Goal: Task Accomplishment & Management: Use online tool/utility

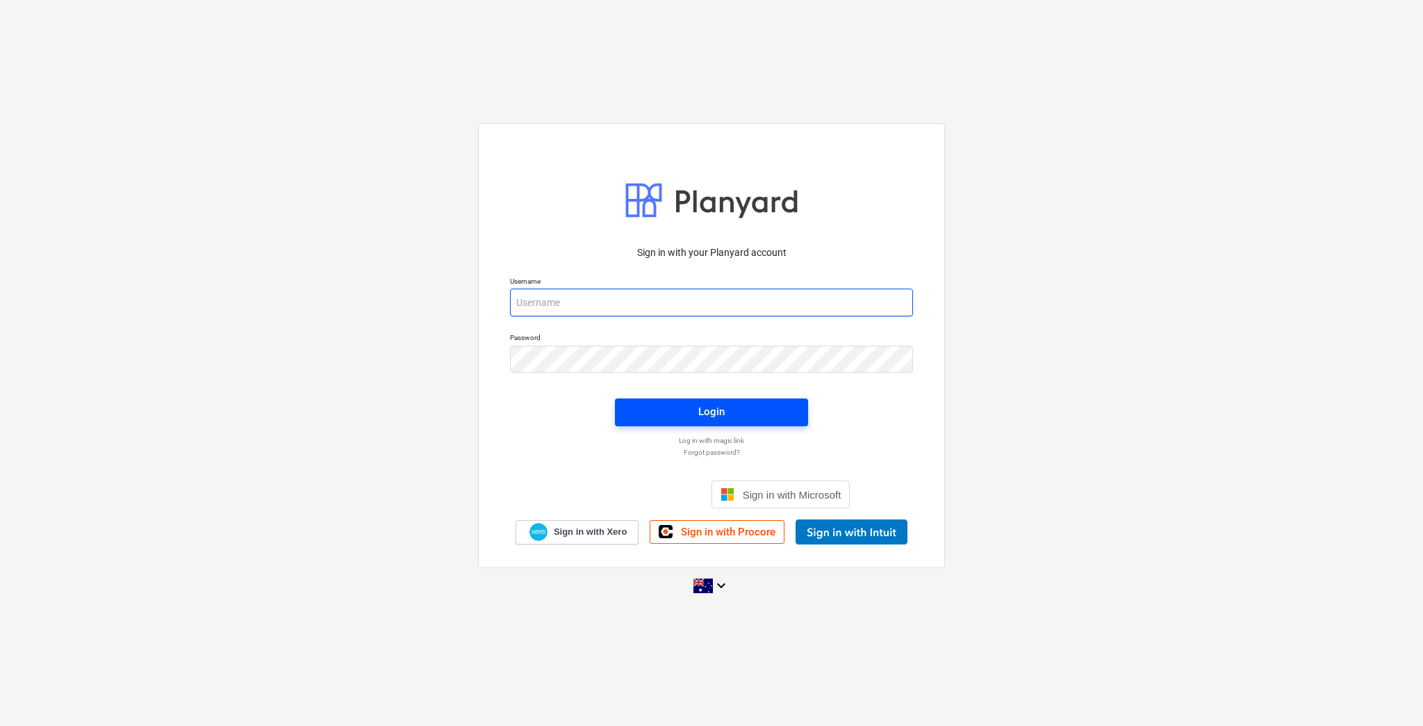
type input "[EMAIL_ADDRESS][DOMAIN_NAME]"
click at [714, 407] on div "Login" at bounding box center [711, 411] width 26 height 18
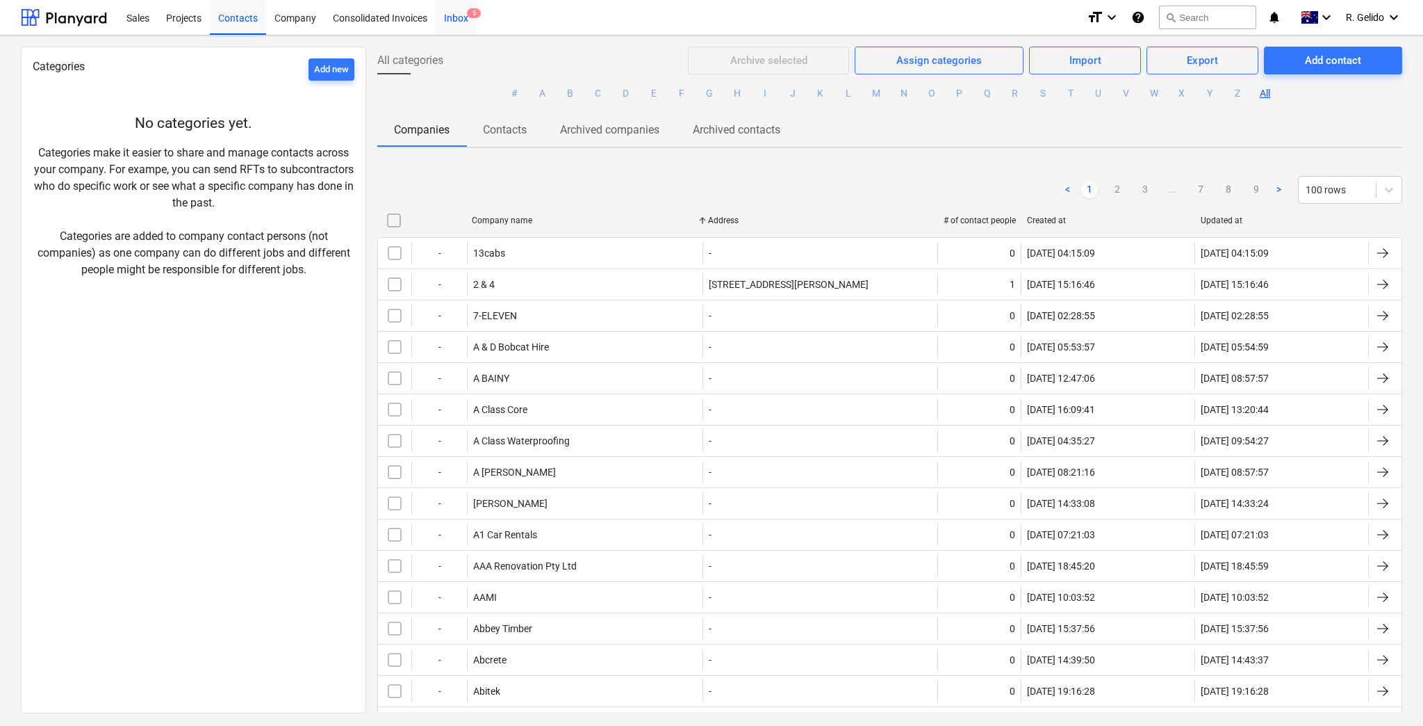
click at [461, 19] on div "Inbox 5" at bounding box center [456, 16] width 41 height 35
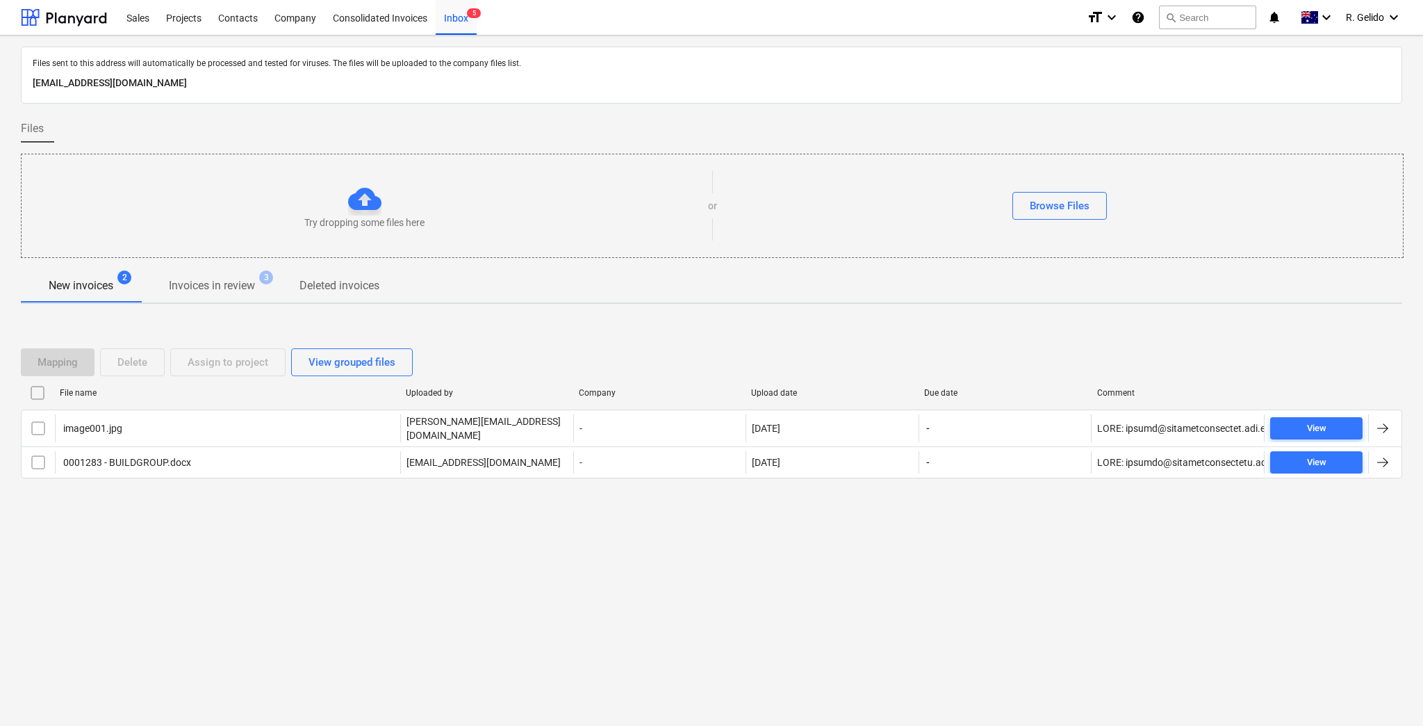
click at [95, 88] on p "[EMAIL_ADDRESS][DOMAIN_NAME]" at bounding box center [712, 83] width 1358 height 17
copy p "[EMAIL_ADDRESS][DOMAIN_NAME]"
click at [453, 24] on div "Inbox 7" at bounding box center [456, 16] width 41 height 35
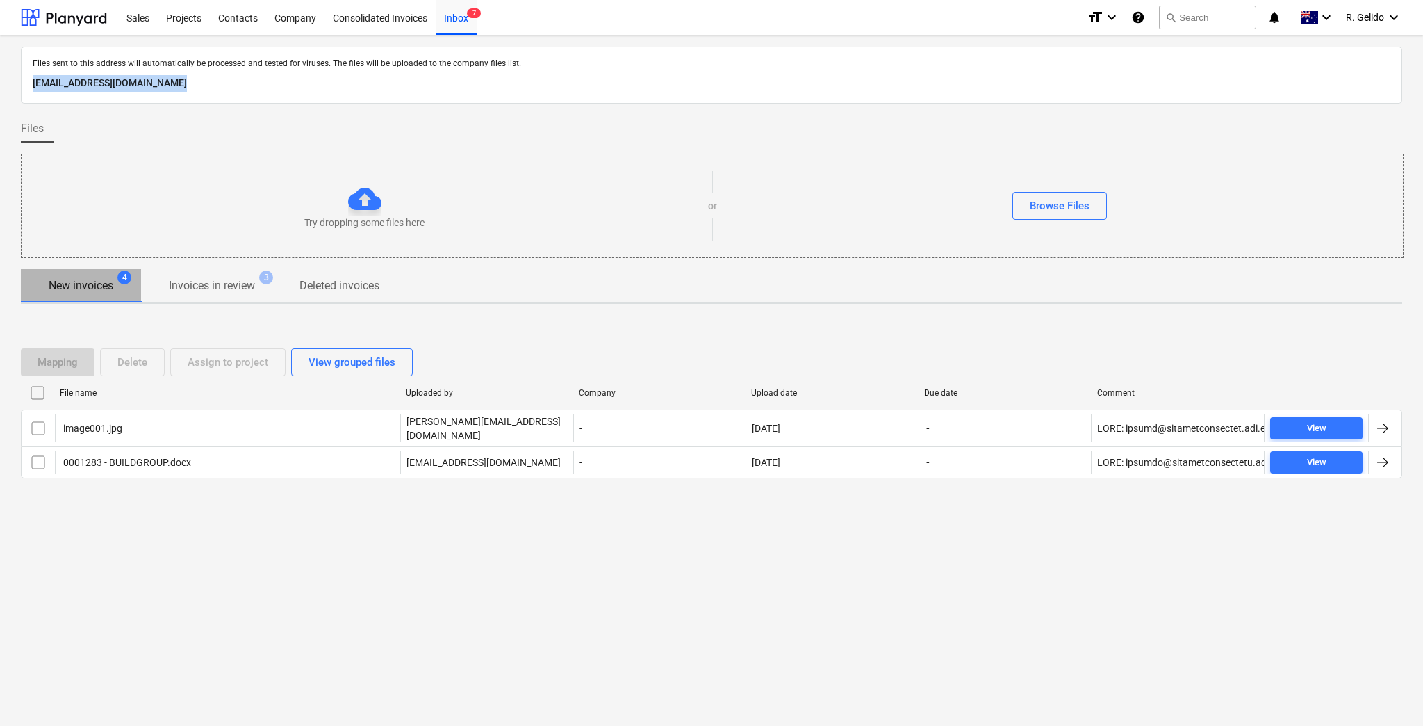
click at [81, 273] on span "New invoices 4" at bounding box center [81, 286] width 120 height 26
click at [197, 281] on p "Invoices in review" at bounding box center [212, 285] width 86 height 17
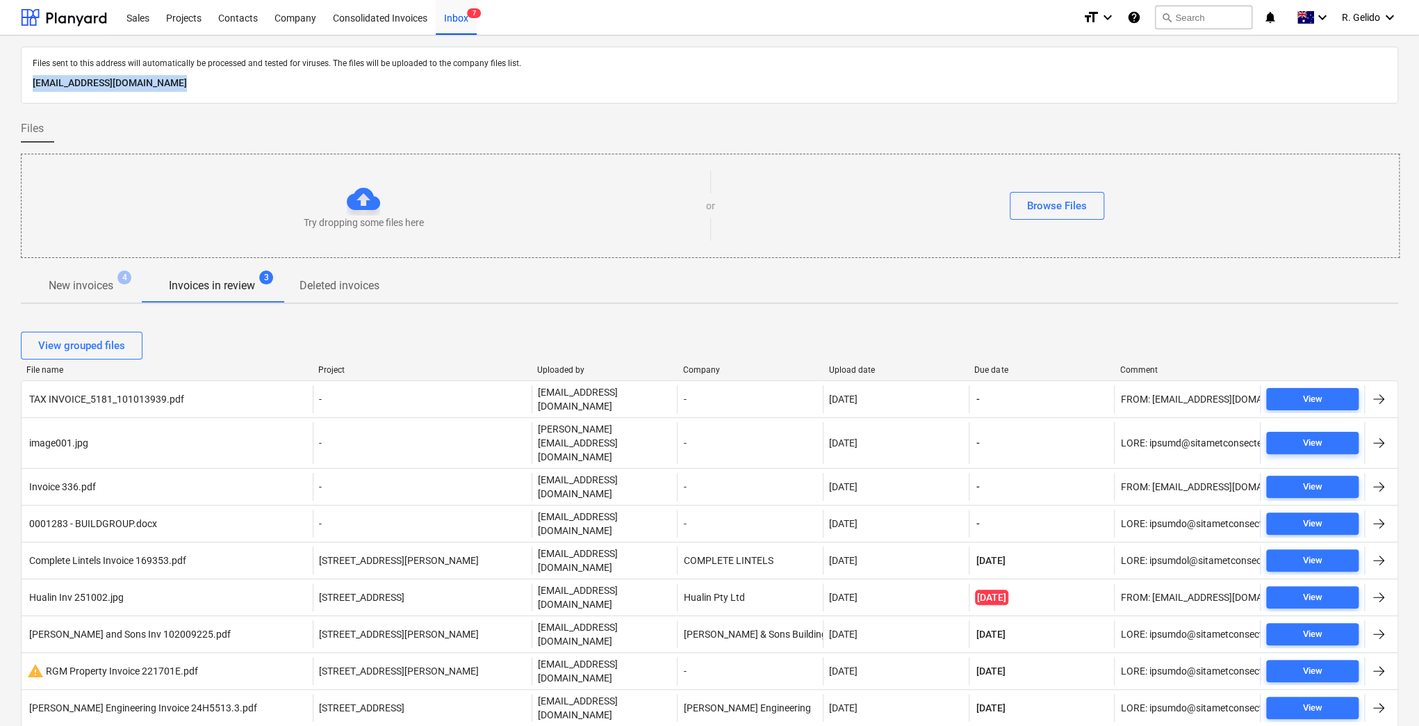
click at [110, 283] on p "New invoices" at bounding box center [81, 285] width 65 height 17
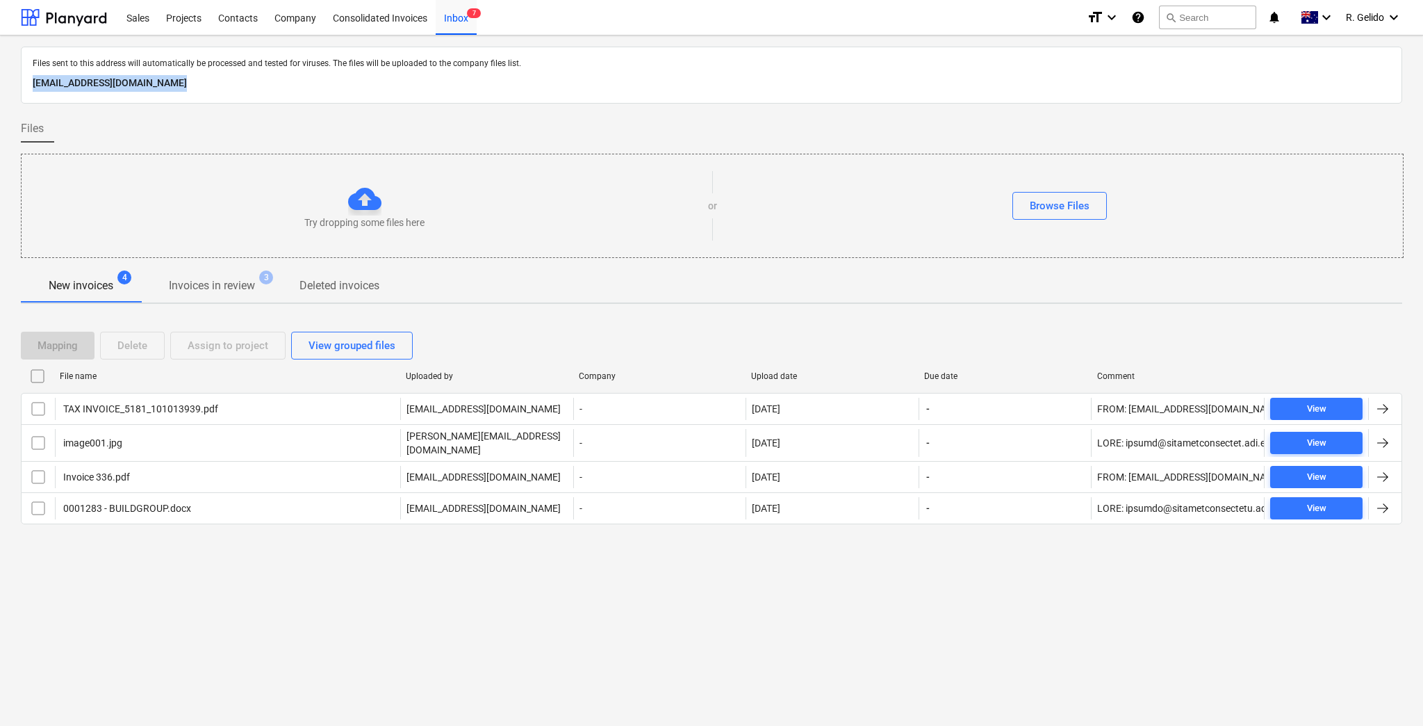
click at [235, 284] on p "Invoices in review" at bounding box center [212, 285] width 86 height 17
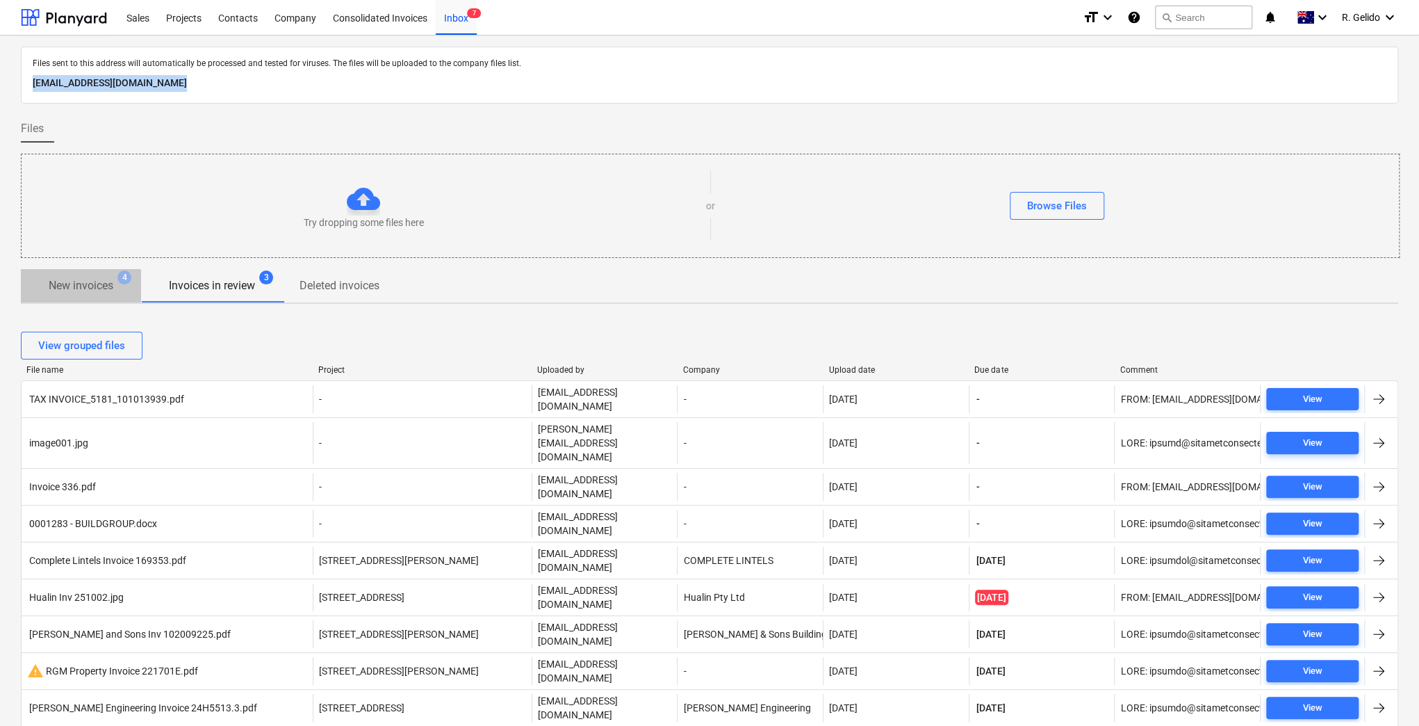
click at [90, 287] on p "New invoices" at bounding box center [81, 285] width 65 height 17
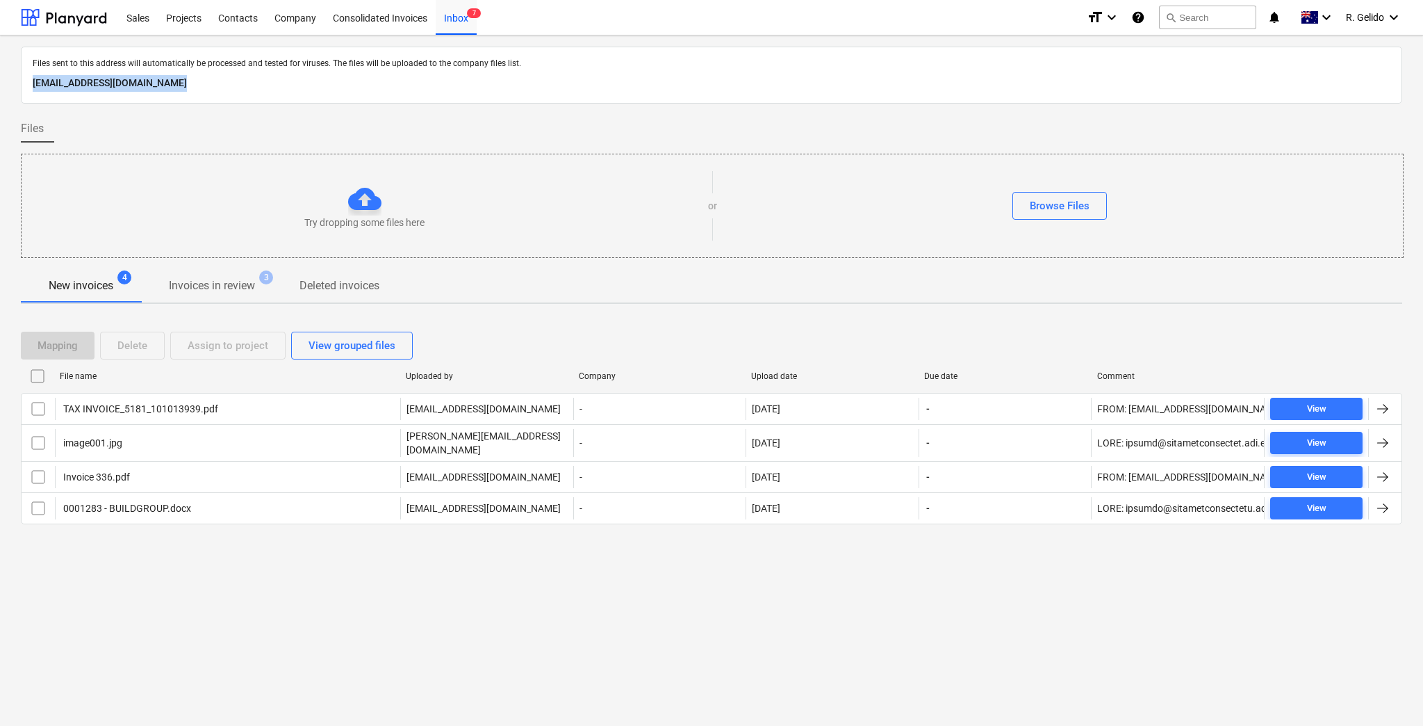
click at [195, 292] on p "Invoices in review" at bounding box center [212, 285] width 86 height 17
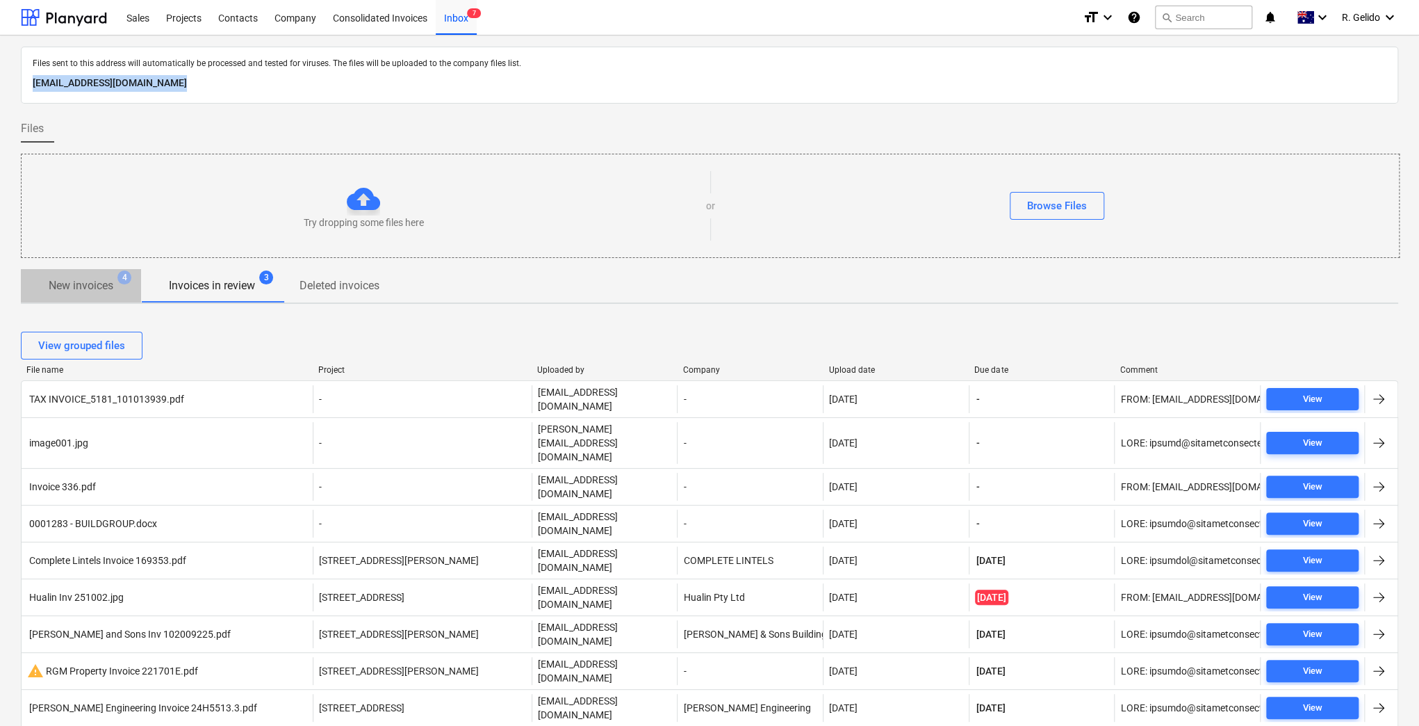
click at [70, 286] on p "New invoices" at bounding box center [81, 285] width 65 height 17
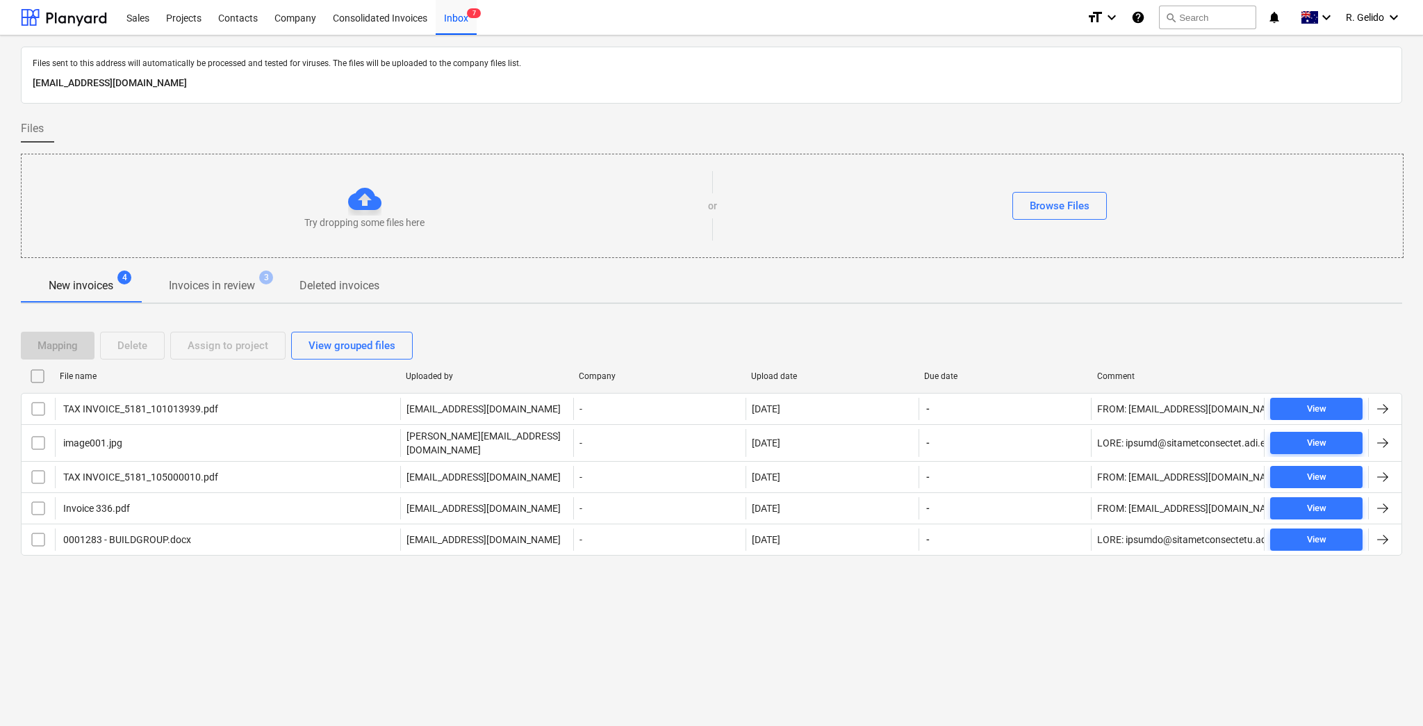
click at [332, 594] on div "Files sent to this address will automatically be processed and tested for virus…" at bounding box center [711, 380] width 1423 height 690
click at [407, 592] on div "Files sent to this address will automatically be processed and tested for virus…" at bounding box center [711, 380] width 1423 height 690
click at [889, 649] on div "Files sent to this address will automatically be processed and tested for virus…" at bounding box center [711, 380] width 1423 height 690
click at [177, 17] on div "Projects" at bounding box center [184, 16] width 52 height 35
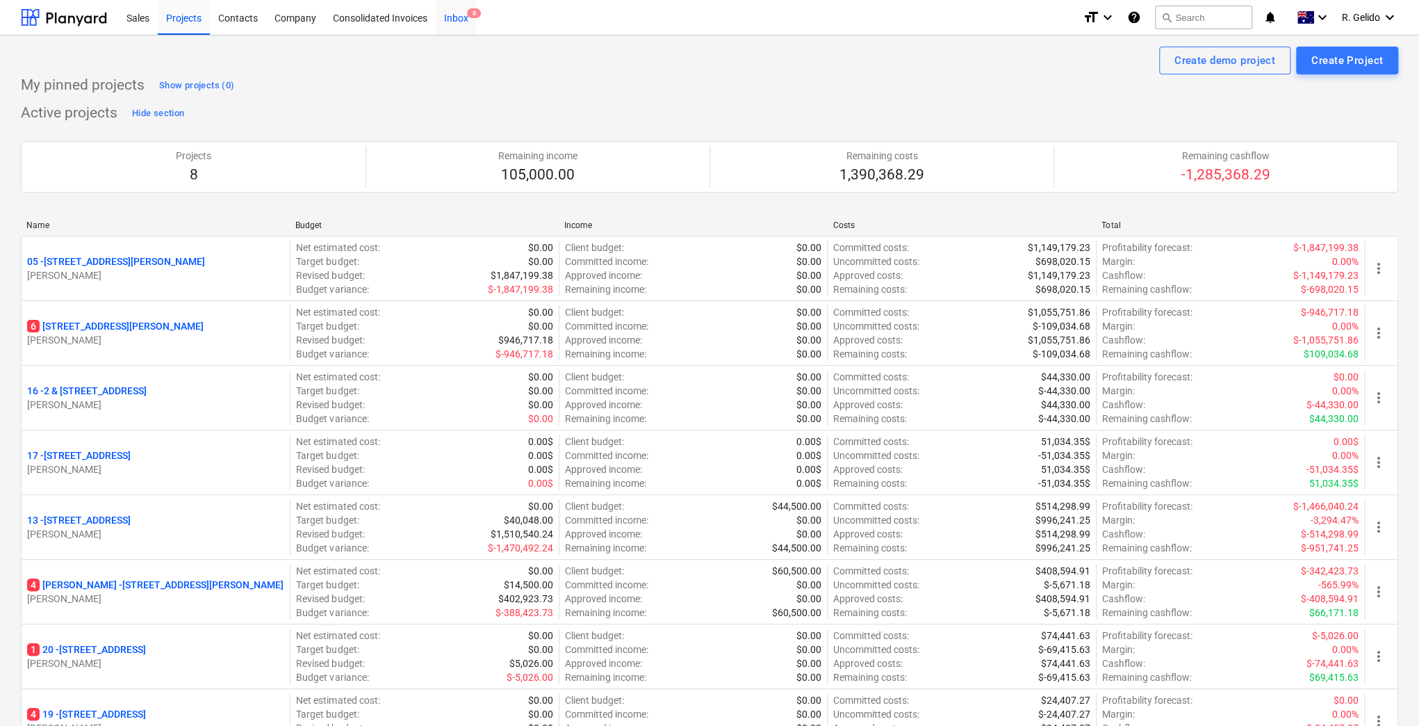
click at [468, 22] on div "Inbox 8" at bounding box center [456, 16] width 41 height 35
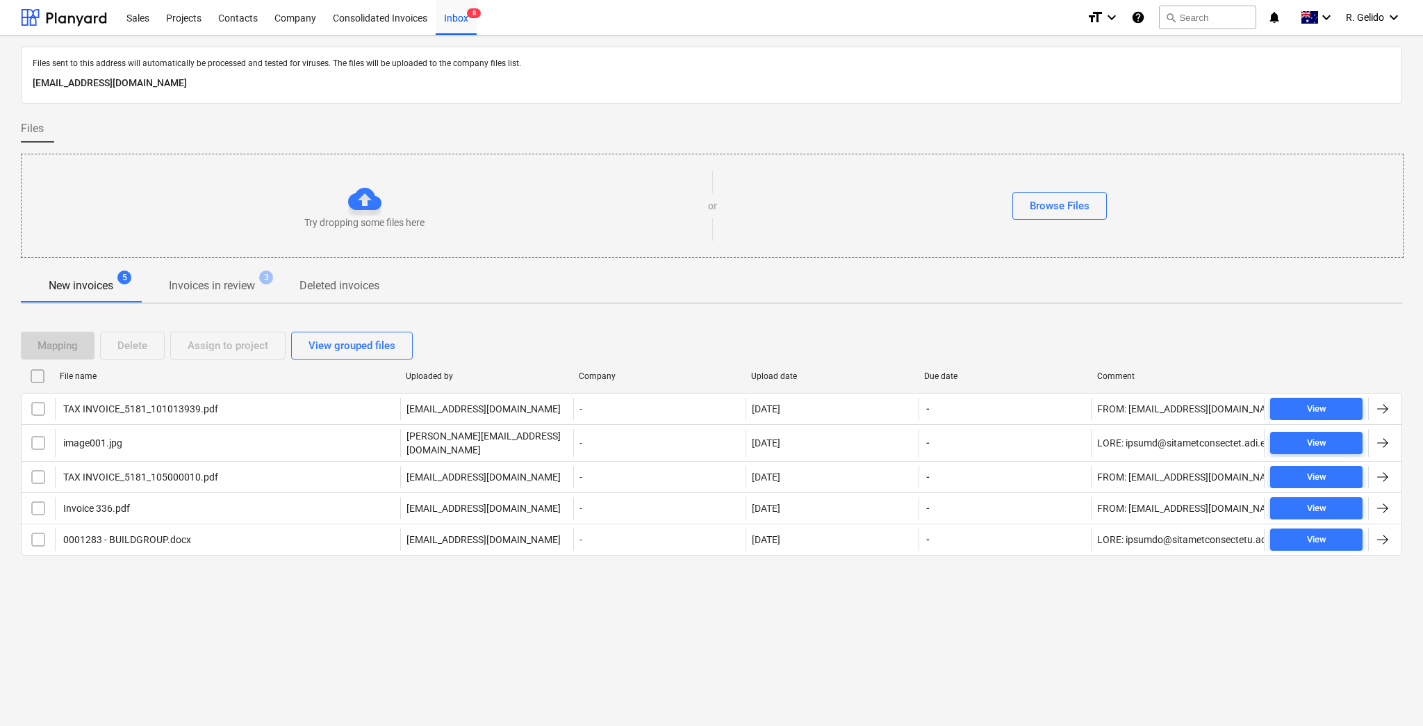
click at [375, 624] on div "Files sent to this address will automatically be processed and tested for virus…" at bounding box center [711, 380] width 1423 height 690
click at [253, 639] on div "Files sent to this address will automatically be processed and tested for virus…" at bounding box center [711, 380] width 1423 height 690
drag, startPoint x: 759, startPoint y: 606, endPoint x: 756, endPoint y: 645, distance: 39.0
click at [759, 607] on div "Files sent to this address will automatically be processed and tested for virus…" at bounding box center [711, 380] width 1423 height 690
